Goal: Task Accomplishment & Management: Manage account settings

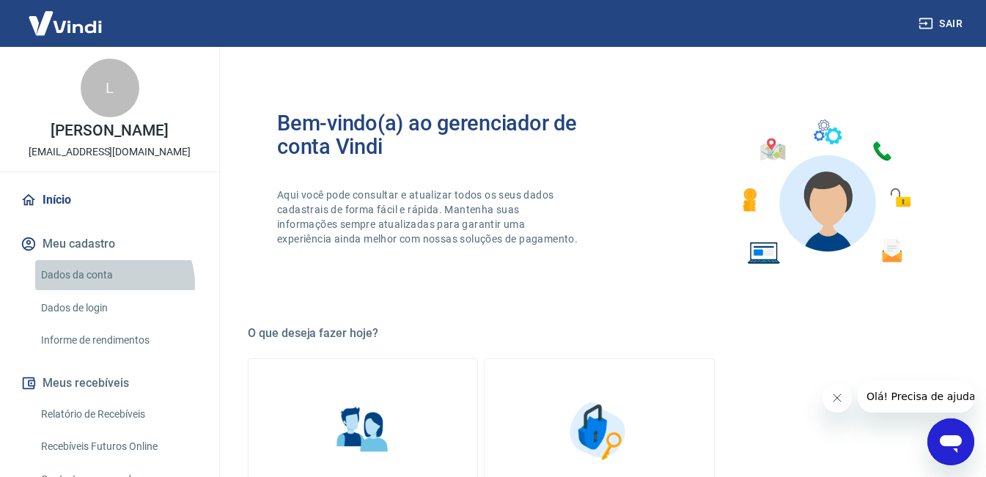
click at [113, 284] on link "Dados da conta" at bounding box center [118, 275] width 166 height 30
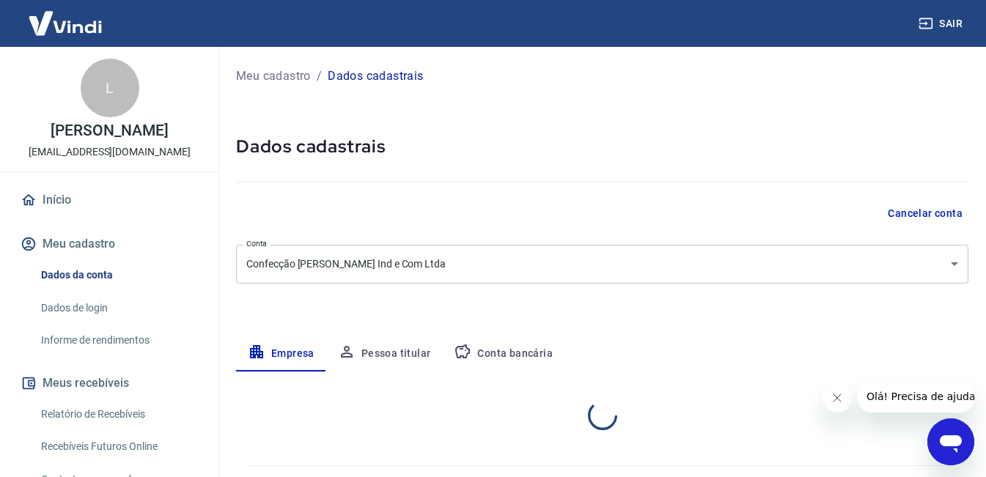
select select "ES"
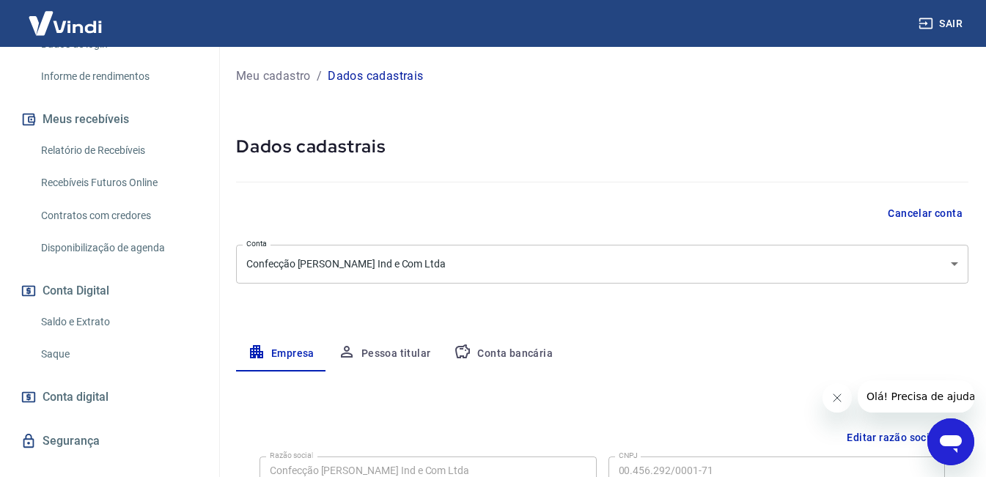
scroll to position [288, 0]
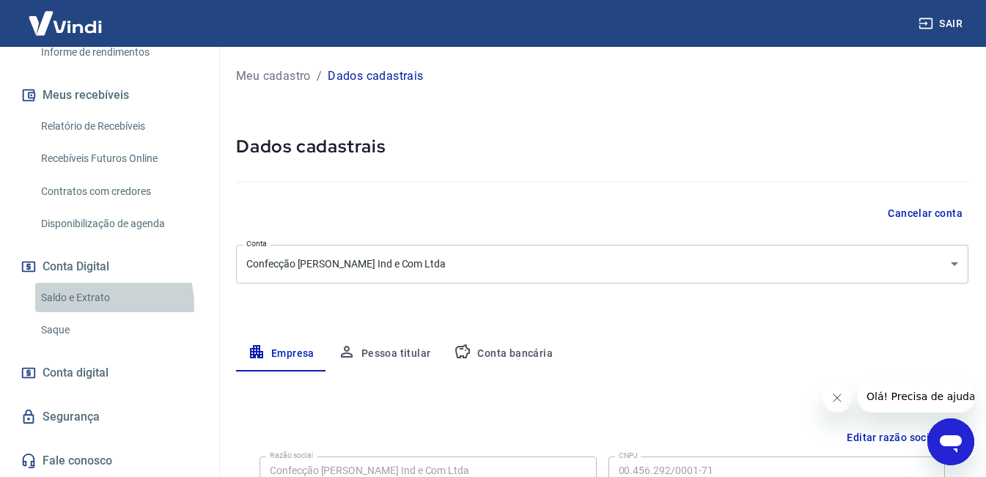
click at [98, 305] on link "Saldo e Extrato" at bounding box center [118, 298] width 166 height 30
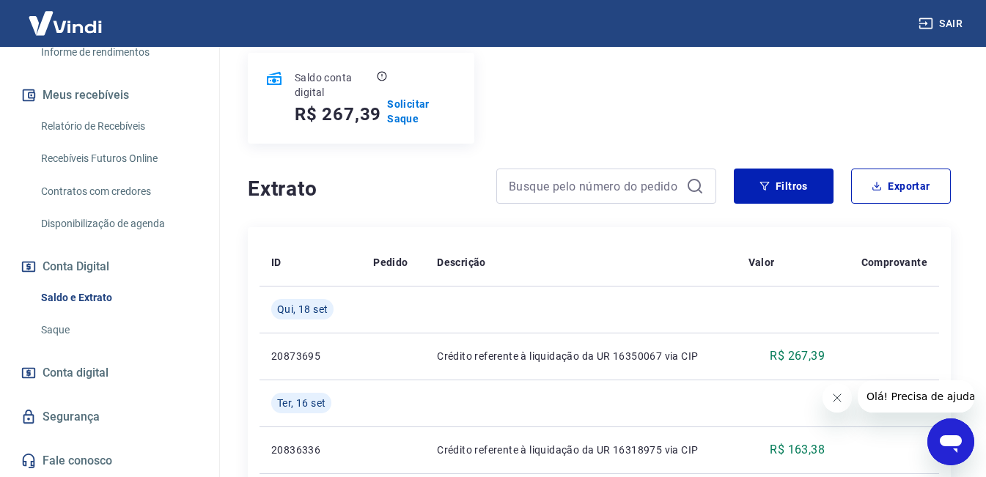
scroll to position [107, 0]
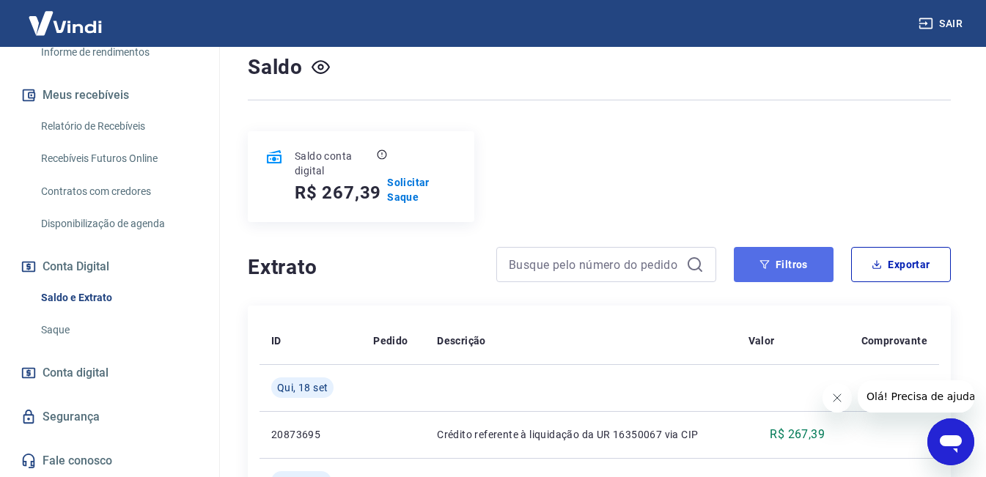
click at [801, 273] on button "Filtros" at bounding box center [784, 264] width 100 height 35
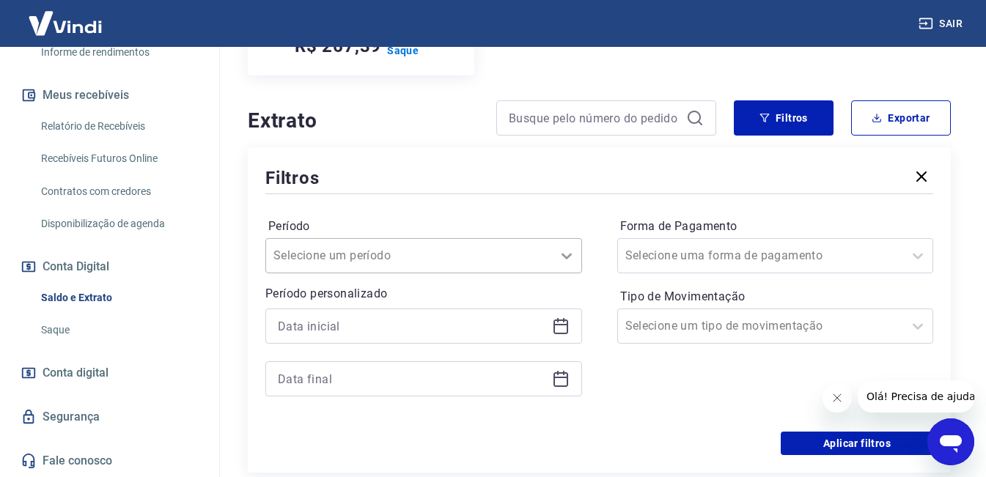
click at [553, 262] on div "Selecione um período" at bounding box center [423, 255] width 317 height 35
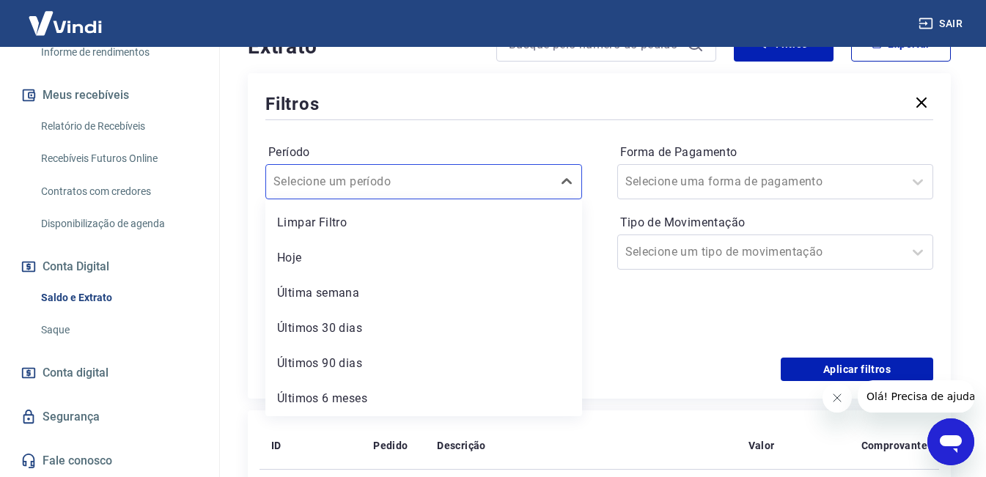
scroll to position [340, 0]
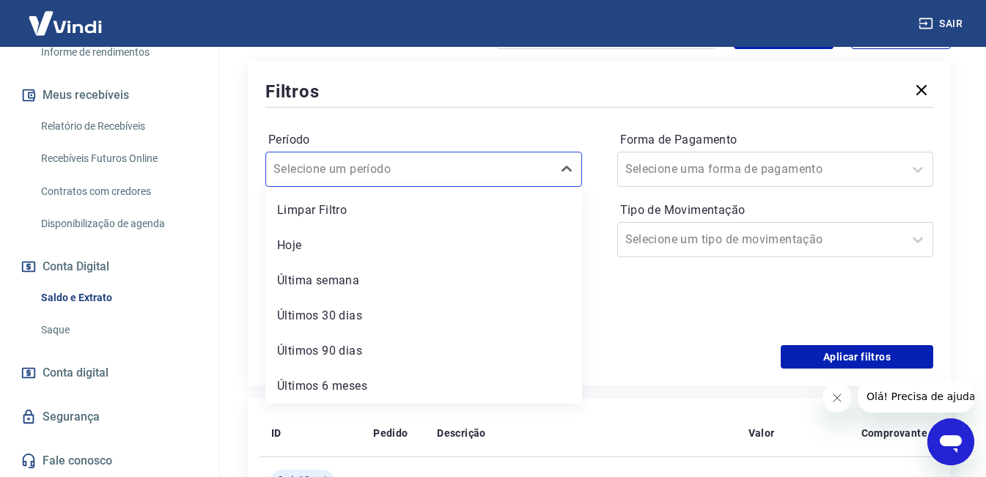
click at [581, 265] on div "Limpar Filtro Hoje Última semana Últimos 30 dias Últimos 90 dias Últimos 6 meses" at bounding box center [423, 295] width 317 height 217
click at [584, 219] on div "Período option Última semana focused, 3 of 6. 6 results available. Use Up and D…" at bounding box center [599, 228] width 668 height 235
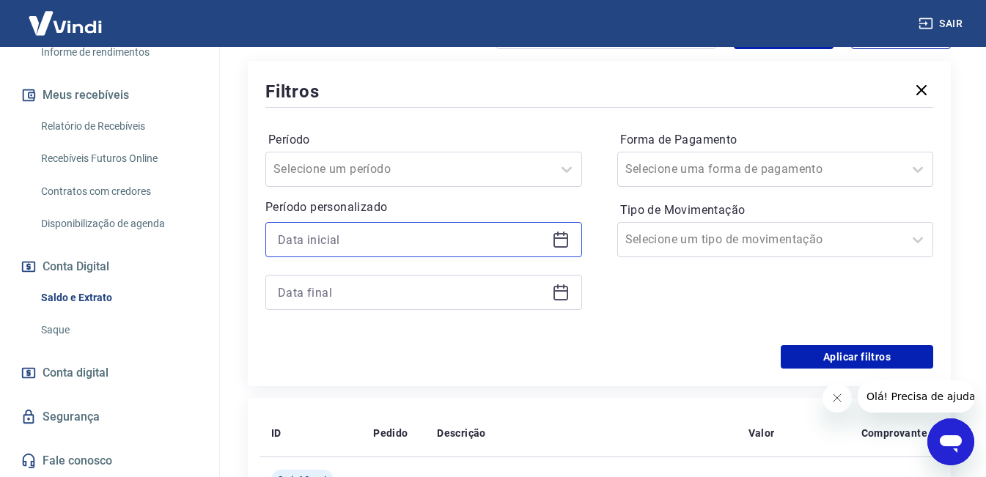
click at [477, 239] on input at bounding box center [412, 240] width 268 height 22
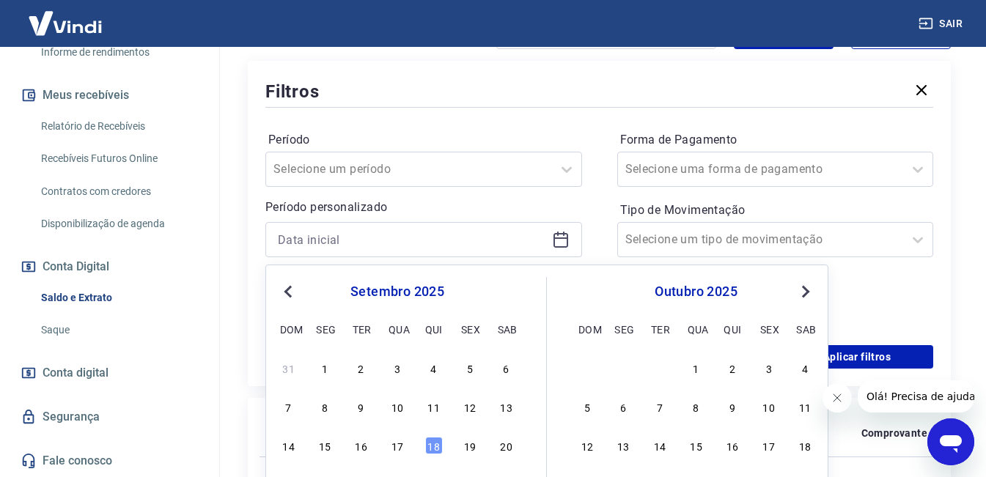
click at [290, 292] on span "Previous Month" at bounding box center [290, 291] width 0 height 17
click at [290, 372] on div "1" at bounding box center [289, 368] width 18 height 18
type input "01/06/2025"
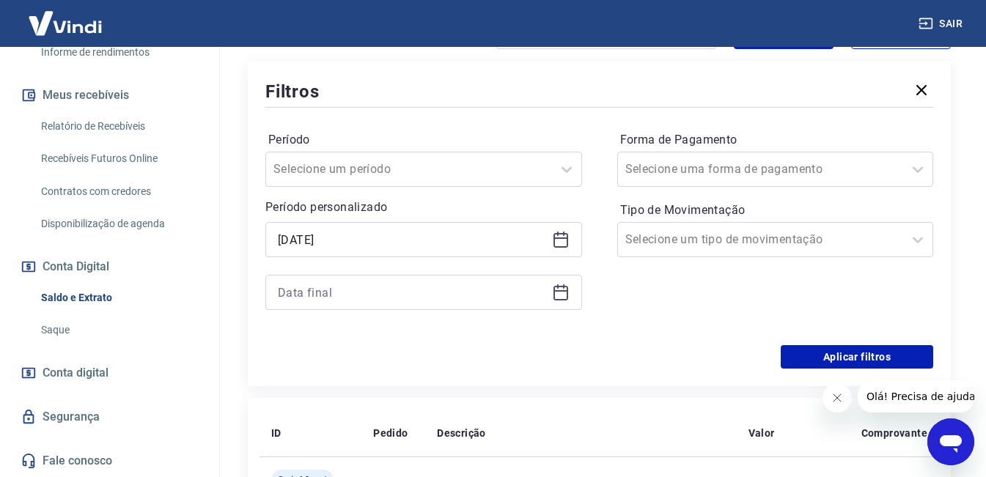
scroll to position [413, 0]
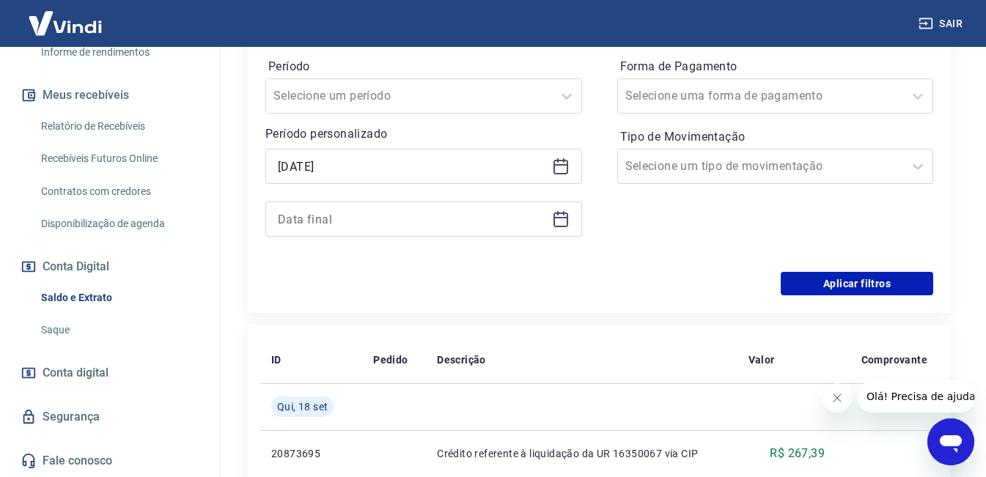
click at [559, 222] on icon at bounding box center [561, 219] width 18 height 18
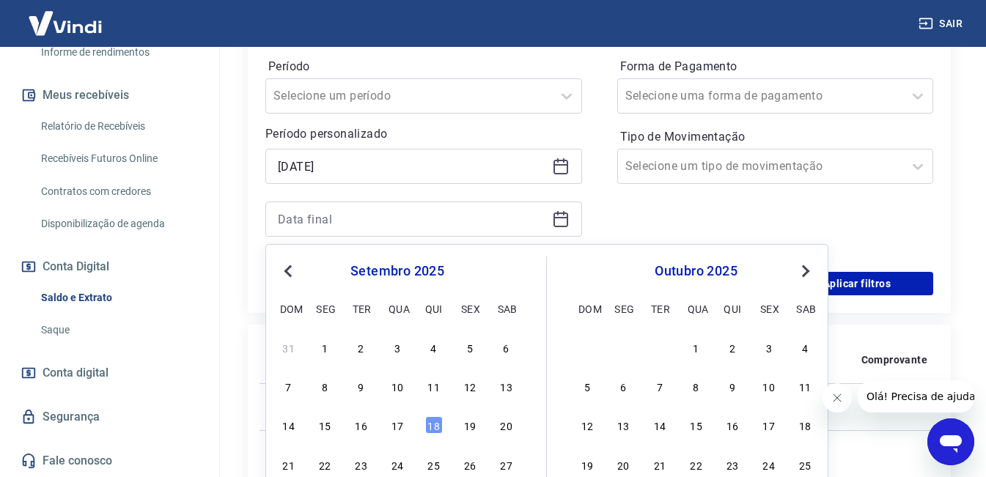
click at [290, 273] on span "Previous Month" at bounding box center [290, 270] width 0 height 17
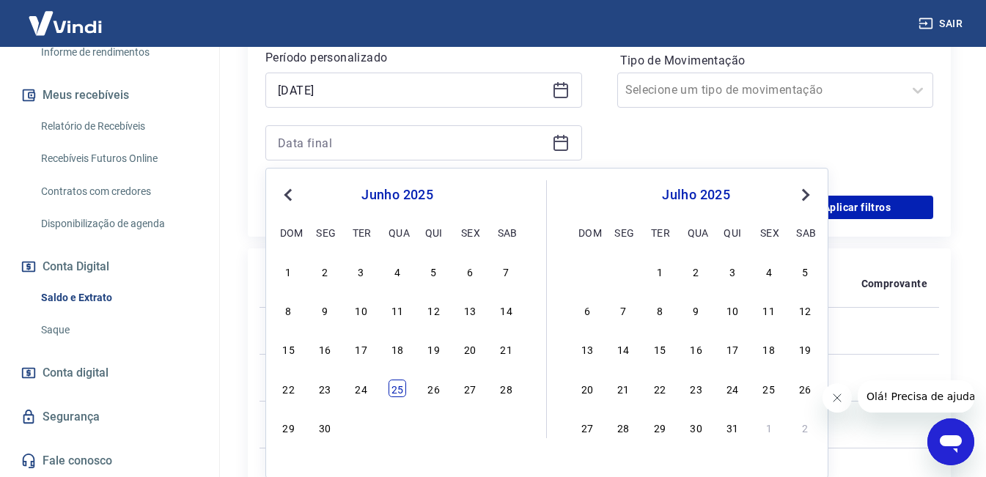
scroll to position [560, 0]
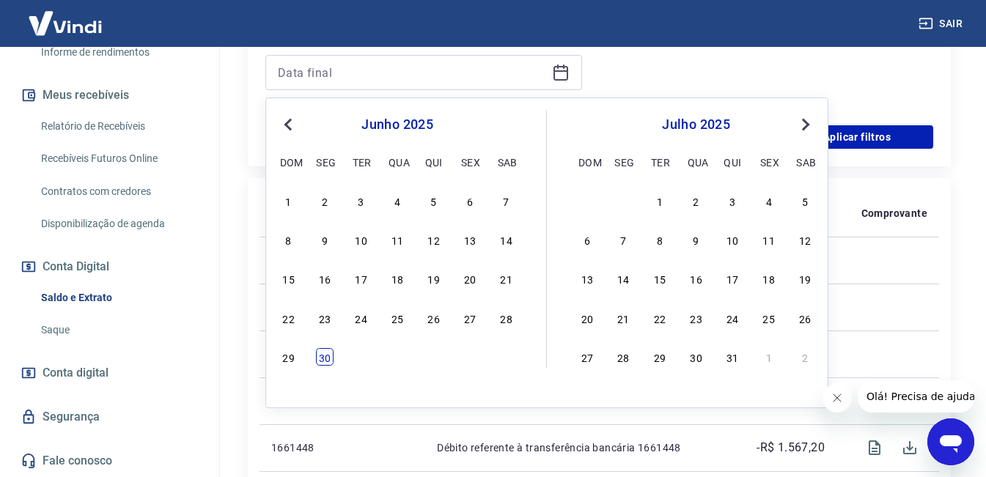
click at [326, 358] on div "30" at bounding box center [325, 357] width 18 height 18
type input "30/06/2025"
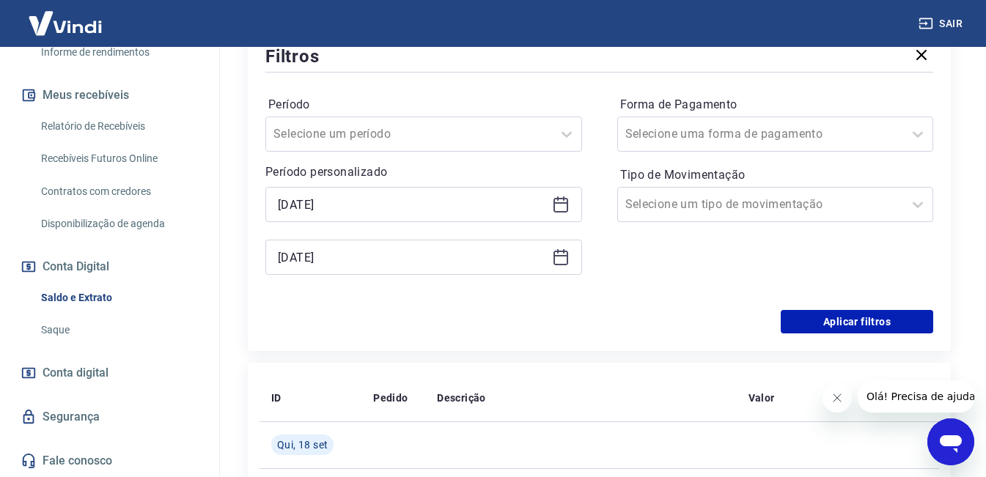
scroll to position [340, 0]
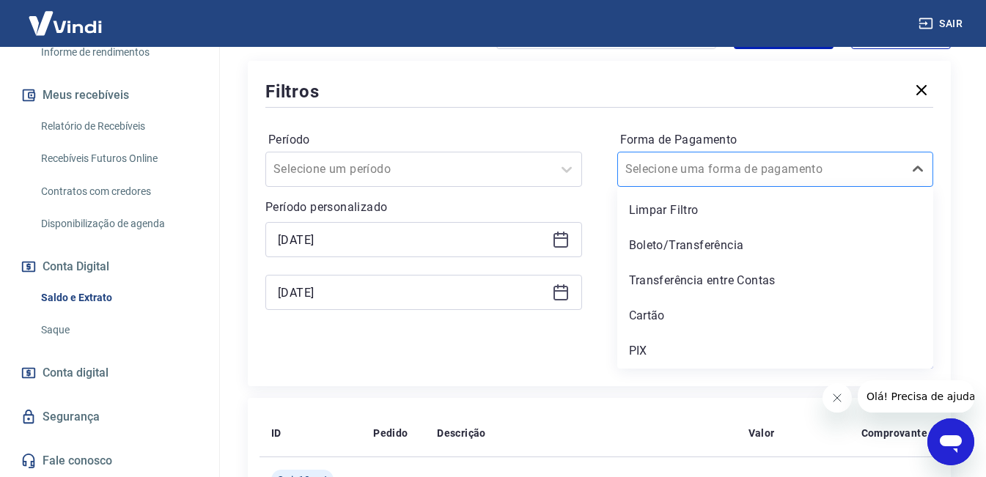
click at [814, 186] on div "Selecione uma forma de pagamento" at bounding box center [775, 169] width 317 height 35
click at [582, 360] on div "Aplicar filtros" at bounding box center [599, 356] width 668 height 23
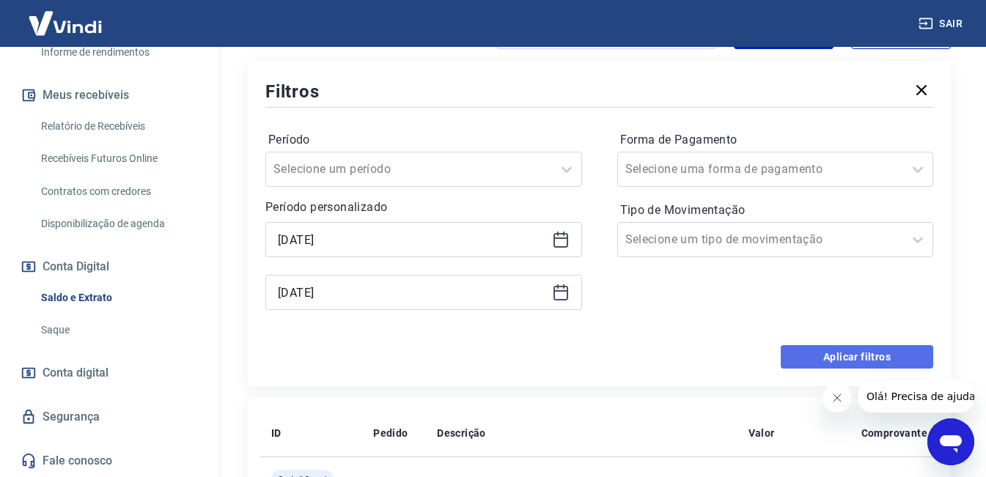
click at [845, 356] on button "Aplicar filtros" at bounding box center [857, 356] width 152 height 23
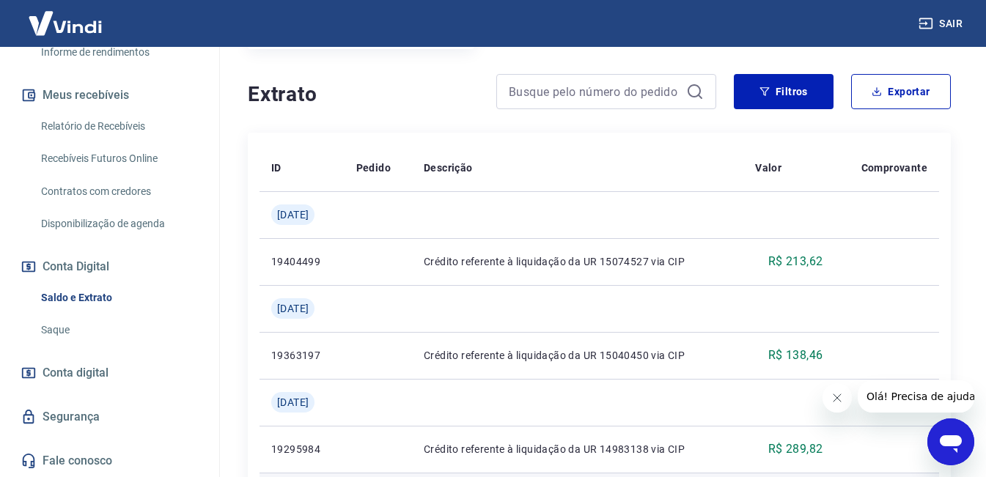
scroll to position [267, 0]
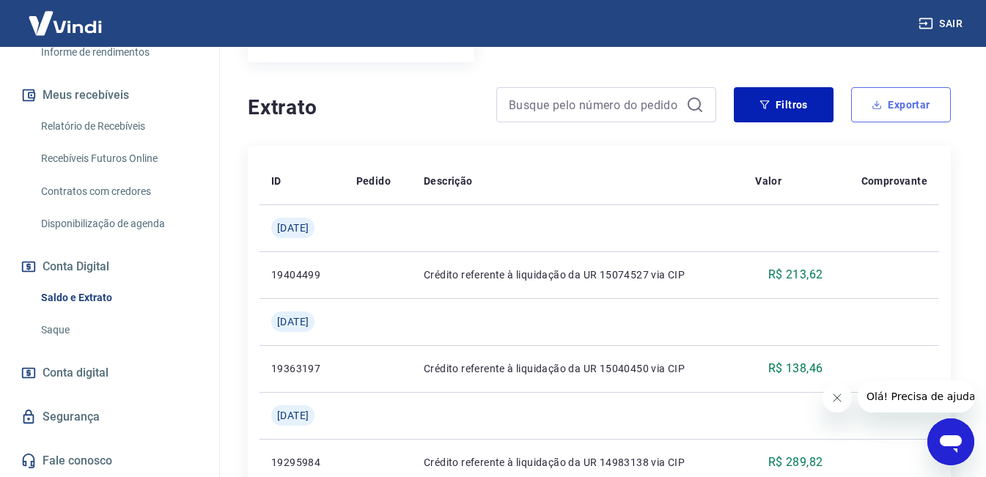
click at [908, 109] on button "Exportar" at bounding box center [901, 104] width 100 height 35
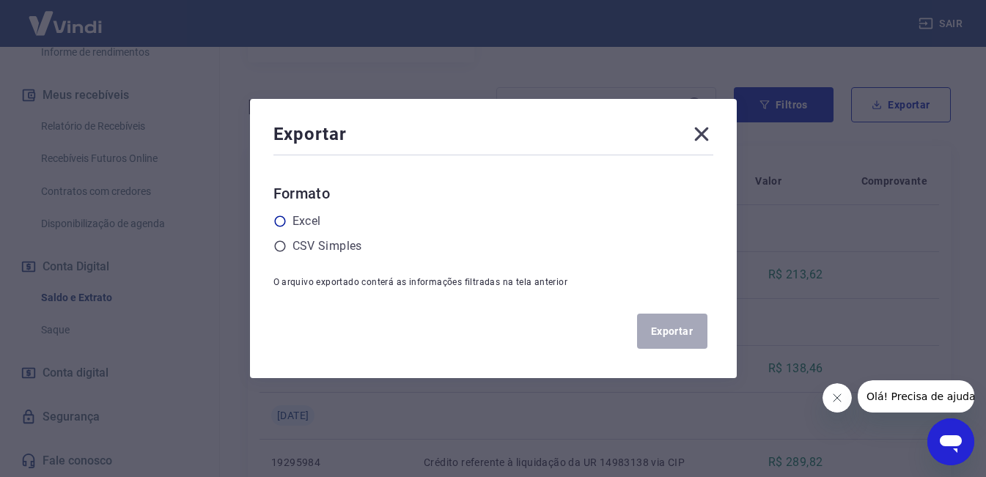
click at [309, 222] on label "Excel" at bounding box center [307, 222] width 29 height 18
click at [0, 0] on input "radio" at bounding box center [0, 0] width 0 height 0
click at [647, 331] on button "Exportar" at bounding box center [672, 331] width 70 height 35
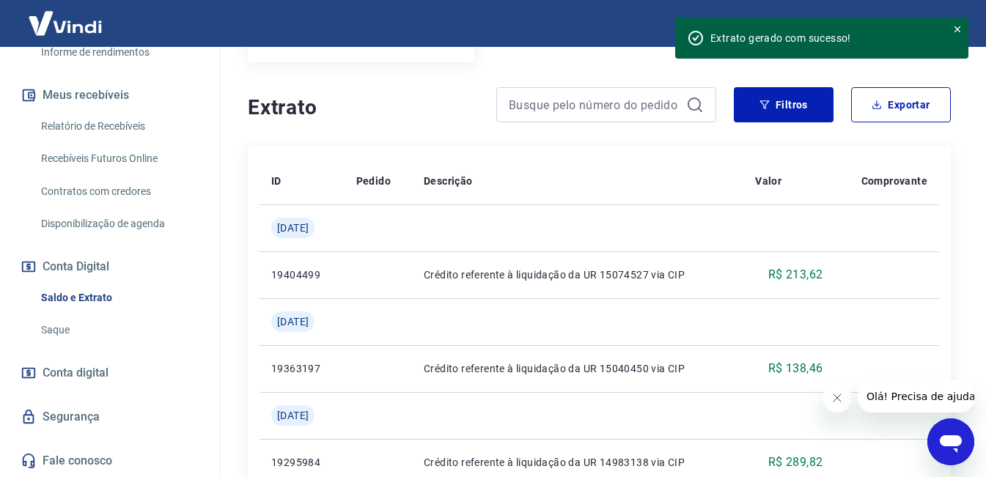
click at [119, 125] on link "Relatório de Recebíveis" at bounding box center [118, 126] width 166 height 30
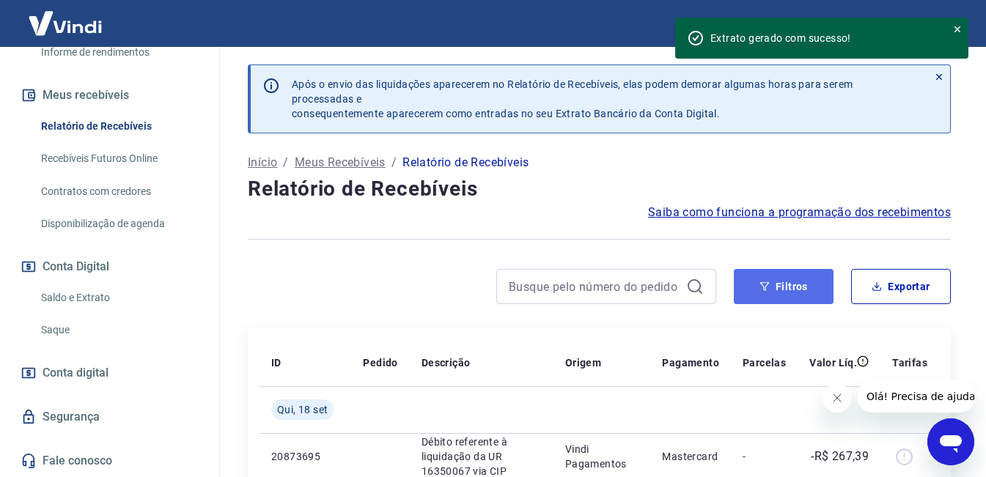
click at [788, 287] on button "Filtros" at bounding box center [784, 286] width 100 height 35
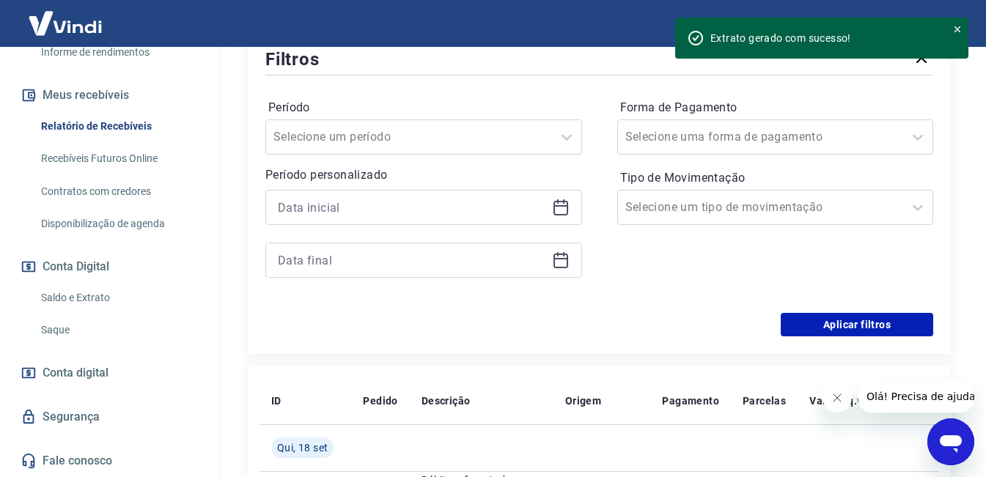
scroll to position [293, 0]
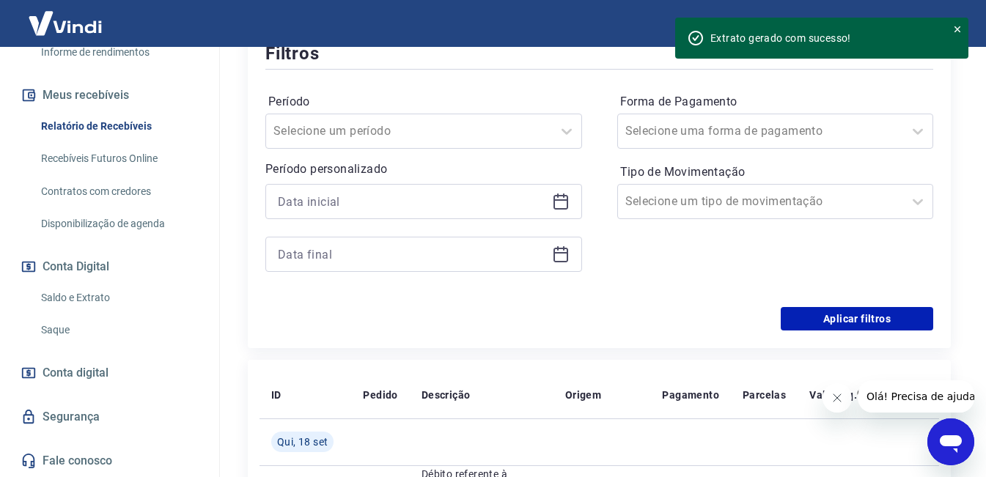
click at [558, 201] on icon at bounding box center [561, 199] width 15 height 1
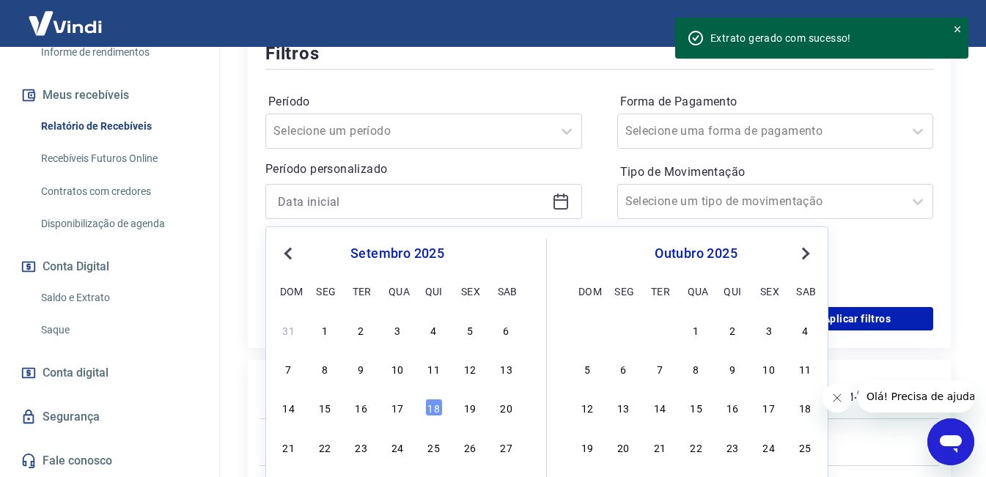
click at [282, 251] on button "Previous Month" at bounding box center [288, 254] width 18 height 18
click at [290, 255] on span "Previous Month" at bounding box center [290, 253] width 0 height 17
click at [290, 256] on span "Previous Month" at bounding box center [290, 253] width 0 height 17
click at [285, 330] on div "1" at bounding box center [289, 330] width 18 height 18
type input "01/06/2025"
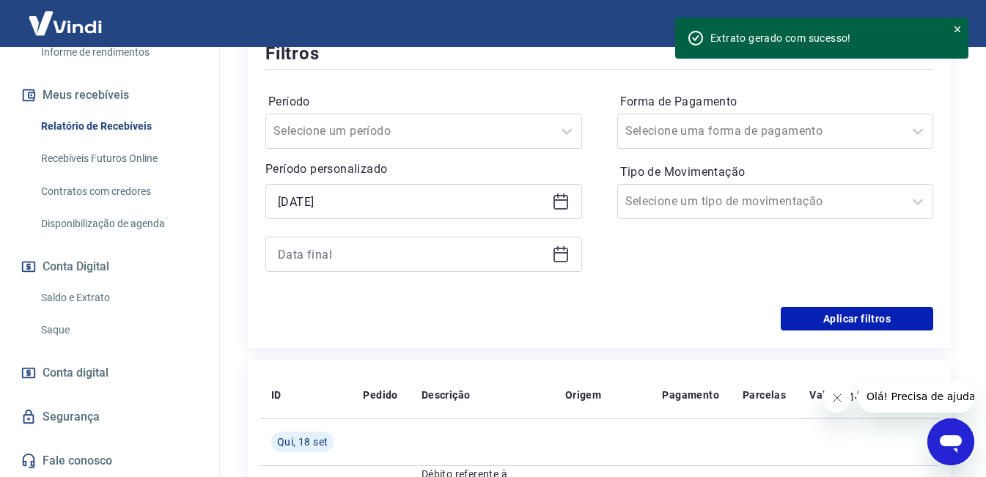
click at [562, 247] on icon at bounding box center [561, 255] width 18 height 18
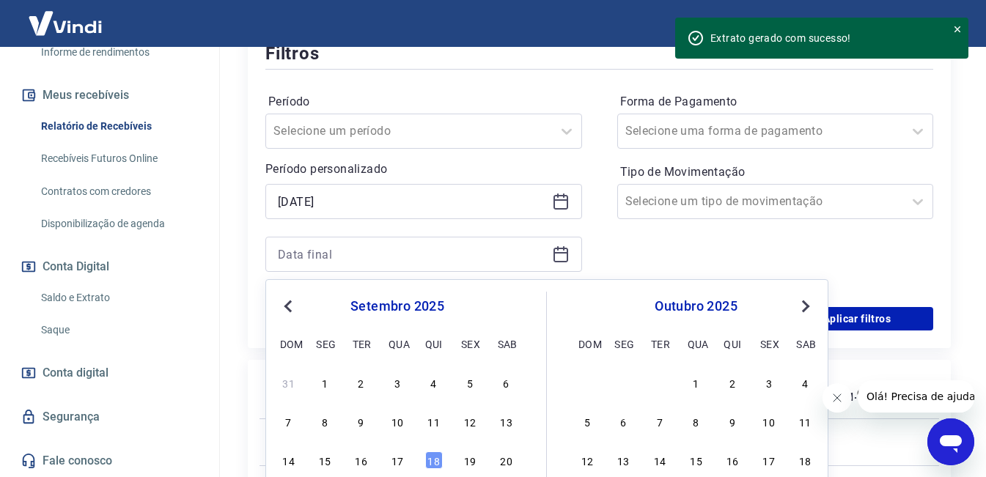
click at [277, 296] on div "Previous Month Next Month setembro 2025 dom seg ter qua qui sex sab 31 1 2 3 4 …" at bounding box center [546, 434] width 563 height 311
click at [283, 303] on button "Previous Month" at bounding box center [288, 307] width 18 height 18
click at [283, 304] on button "Previous Month" at bounding box center [288, 307] width 18 height 18
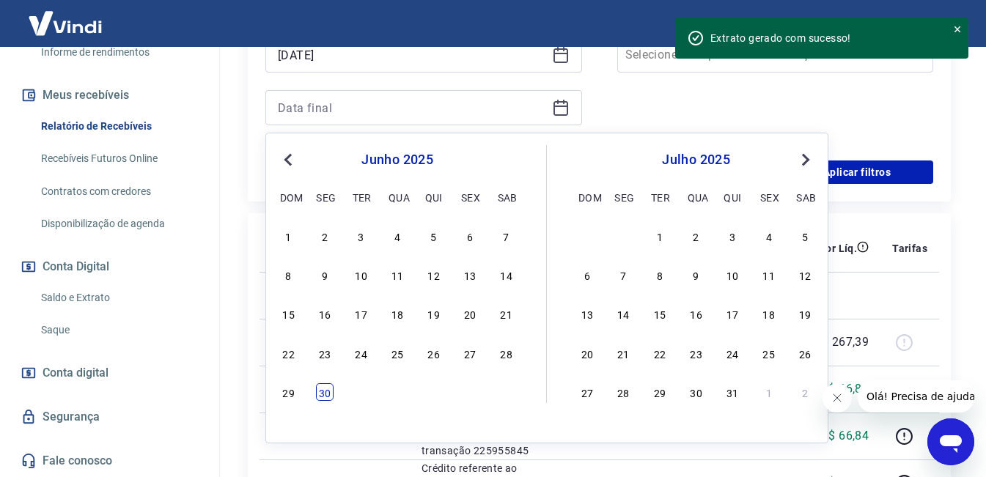
click at [324, 394] on div "30" at bounding box center [325, 392] width 18 height 18
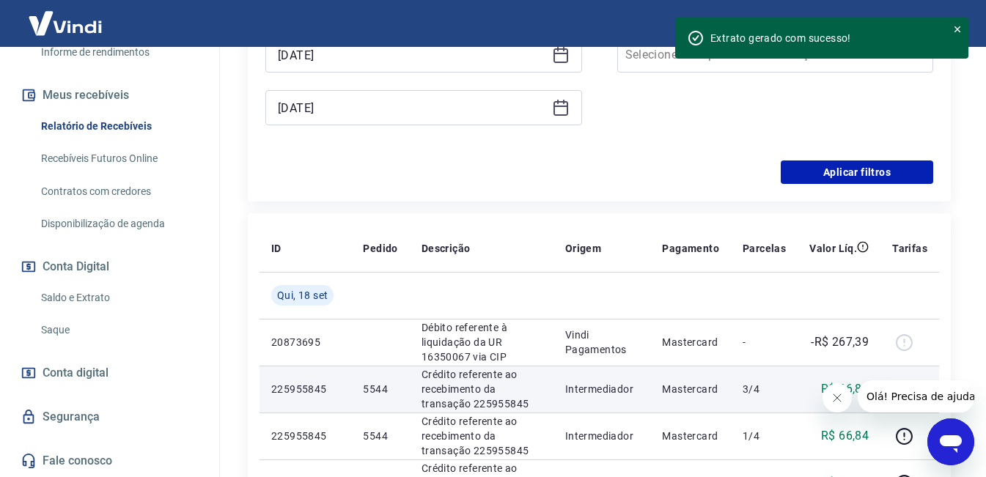
type input "30/06/2025"
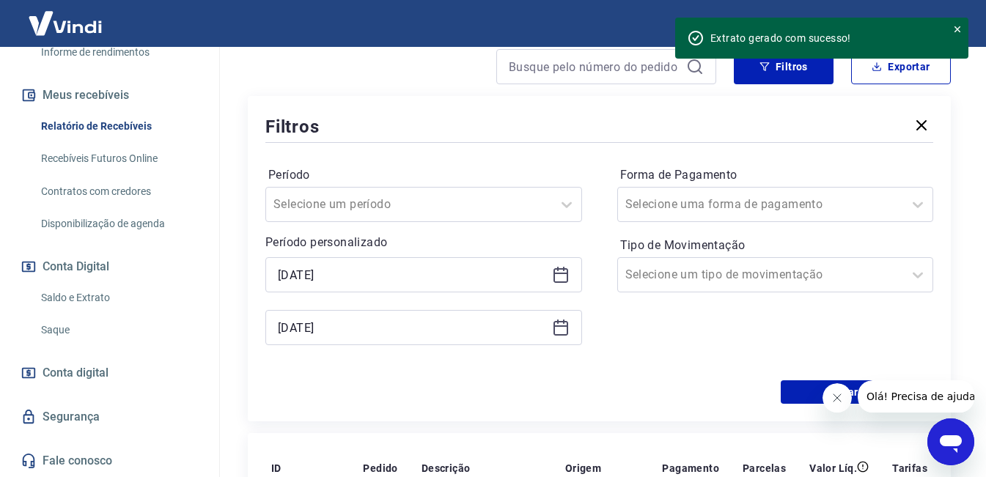
scroll to position [293, 0]
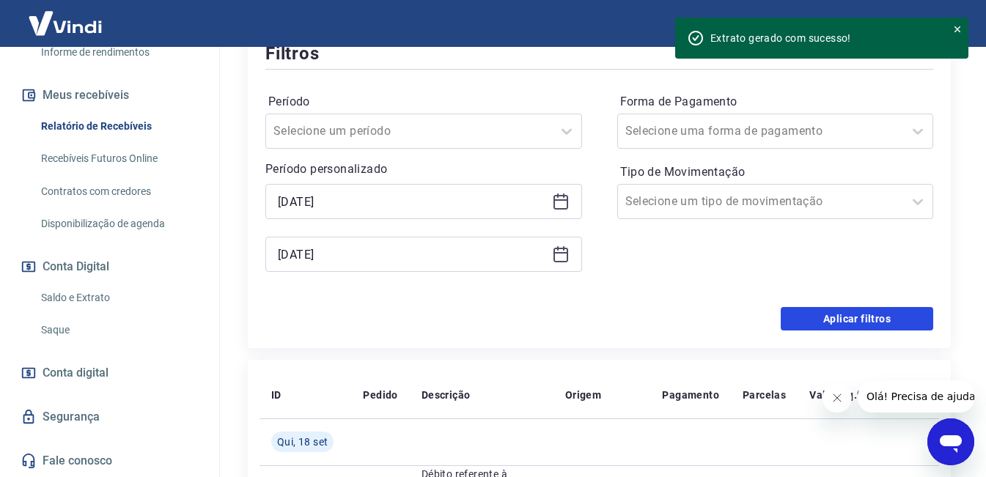
click at [887, 320] on button "Aplicar filtros" at bounding box center [857, 318] width 152 height 23
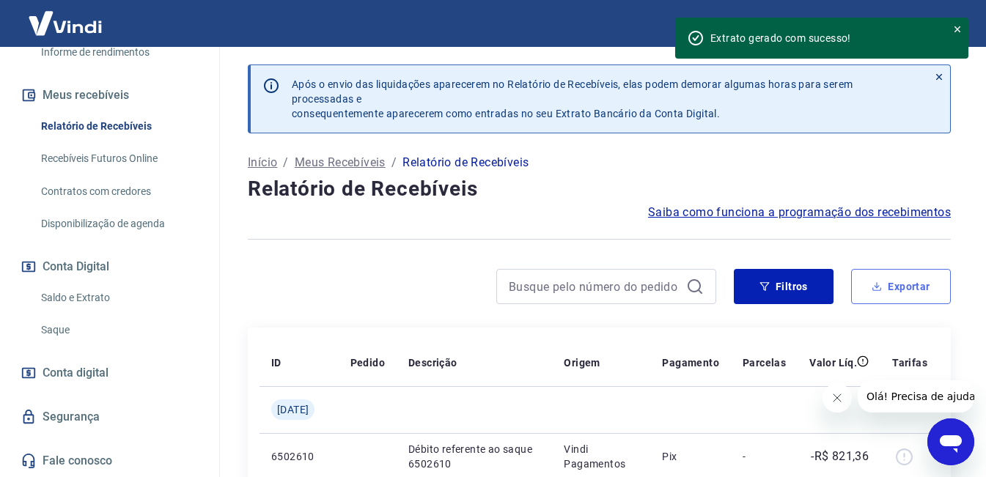
click at [858, 286] on button "Exportar" at bounding box center [901, 286] width 100 height 35
type input "01/06/2025"
type input "30/06/2025"
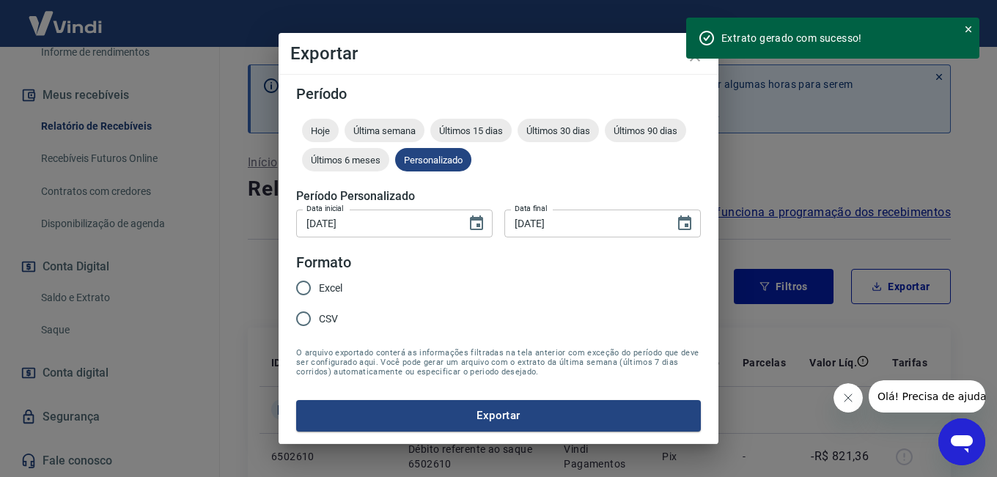
click at [298, 290] on input "Excel" at bounding box center [303, 288] width 31 height 31
radio input "true"
click at [442, 419] on button "Exportar" at bounding box center [498, 415] width 405 height 31
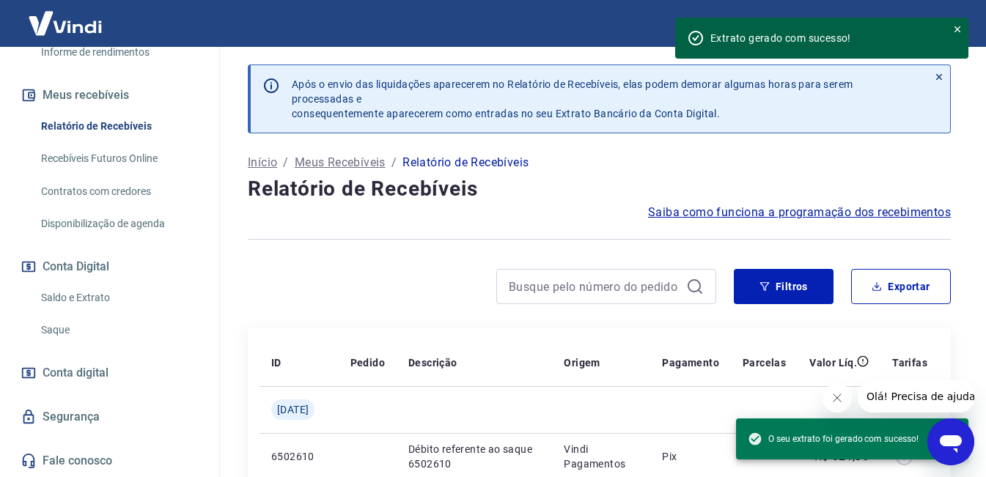
click at [960, 26] on icon at bounding box center [957, 29] width 10 height 10
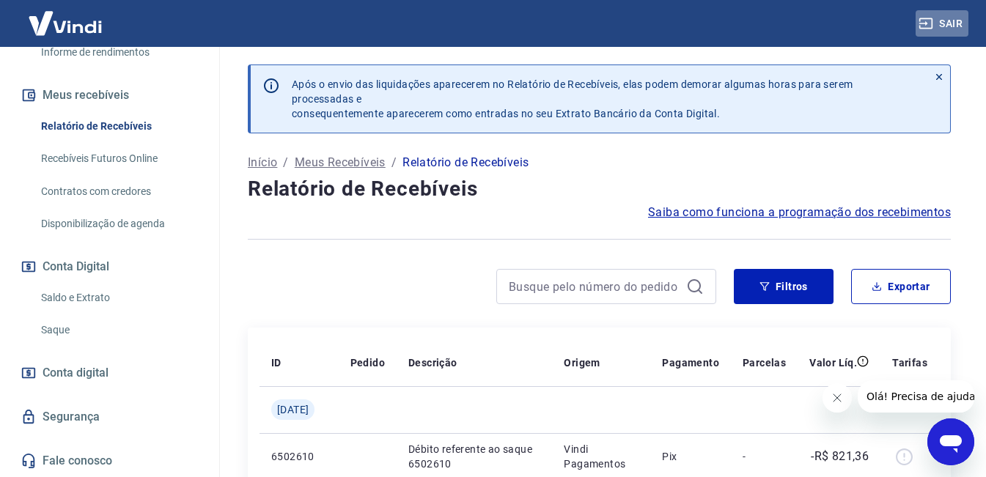
click at [956, 26] on button "Sair" at bounding box center [942, 23] width 53 height 27
